Goal: Use online tool/utility: Utilize a website feature to perform a specific function

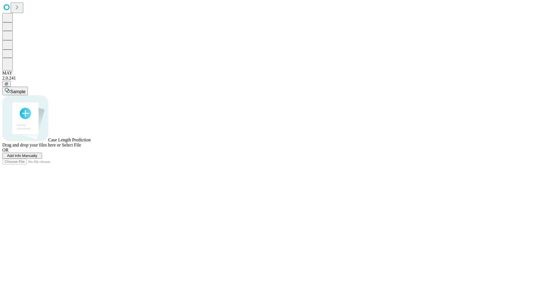
click at [37, 158] on span "Add Info Manually" at bounding box center [22, 155] width 30 height 4
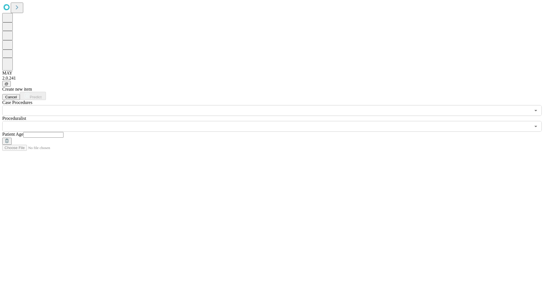
click at [63, 132] on input "text" at bounding box center [43, 135] width 40 height 6
type input "**"
click at [276, 121] on input "text" at bounding box center [266, 126] width 528 height 11
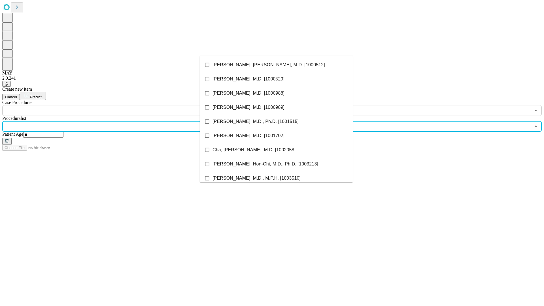
click at [276, 65] on li "[PERSON_NAME], [PERSON_NAME], M.D. [1000512]" at bounding box center [276, 65] width 153 height 14
click at [119, 105] on input "text" at bounding box center [266, 110] width 528 height 11
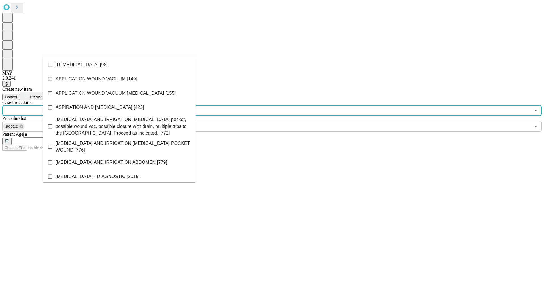
click at [119, 65] on li "IR [MEDICAL_DATA] [98]" at bounding box center [119, 65] width 153 height 14
click at [41, 95] on span "Predict" at bounding box center [36, 97] width 12 height 4
